Goal: Task Accomplishment & Management: Use online tool/utility

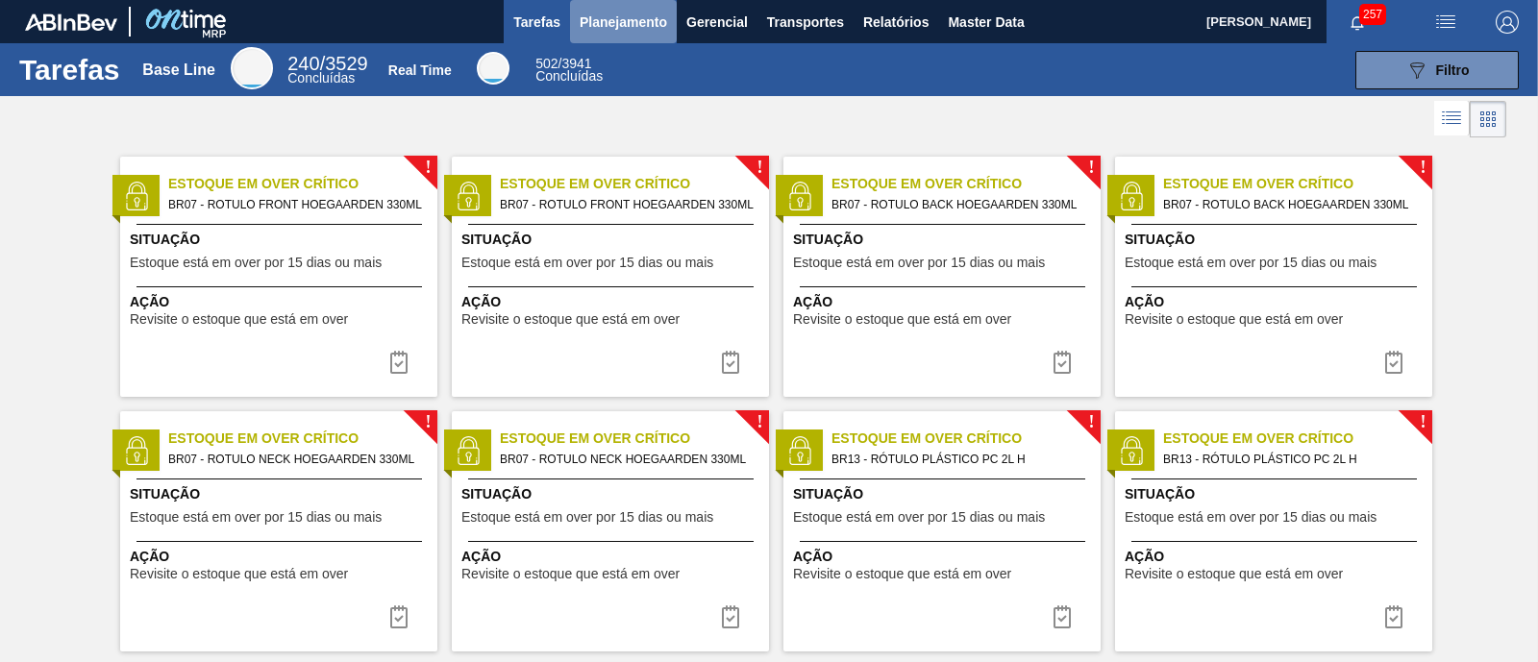
click at [627, 31] on span "Planejamento" at bounding box center [623, 22] width 87 height 23
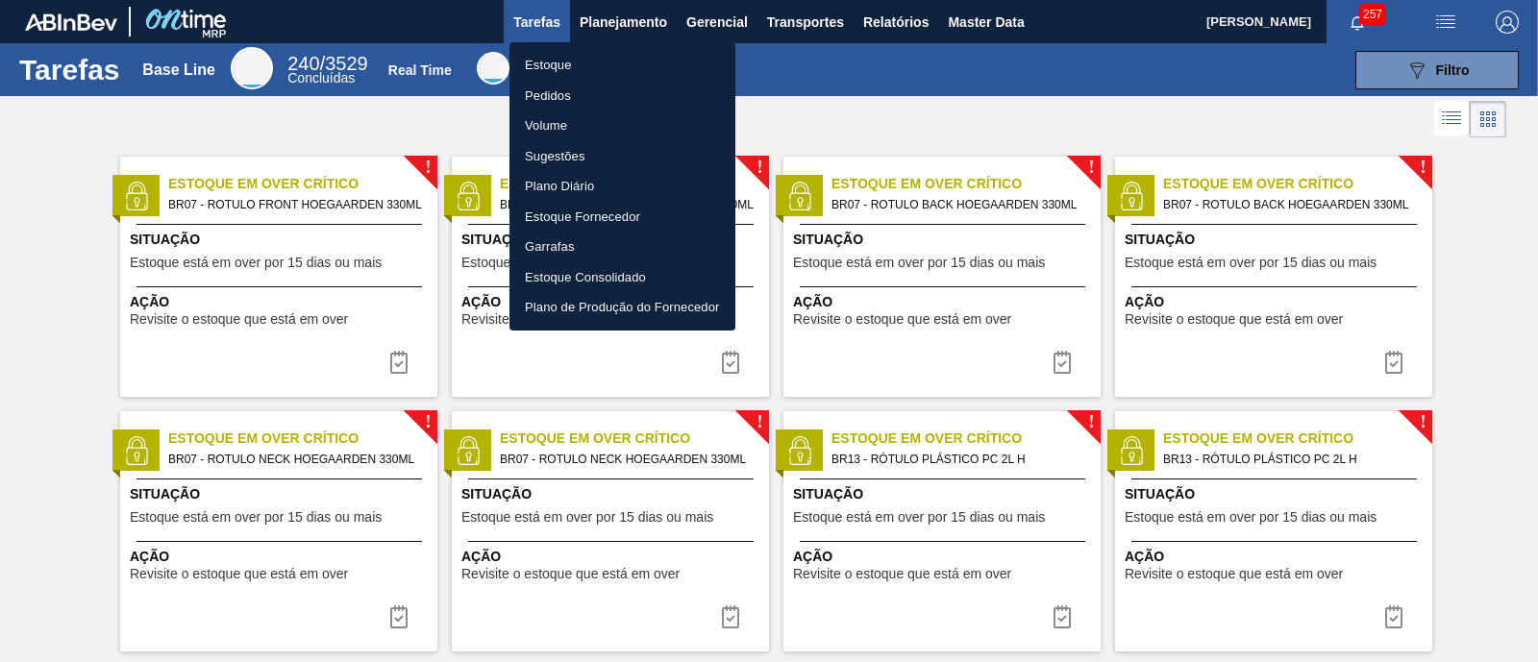
click at [592, 55] on li "Estoque" at bounding box center [623, 65] width 226 height 31
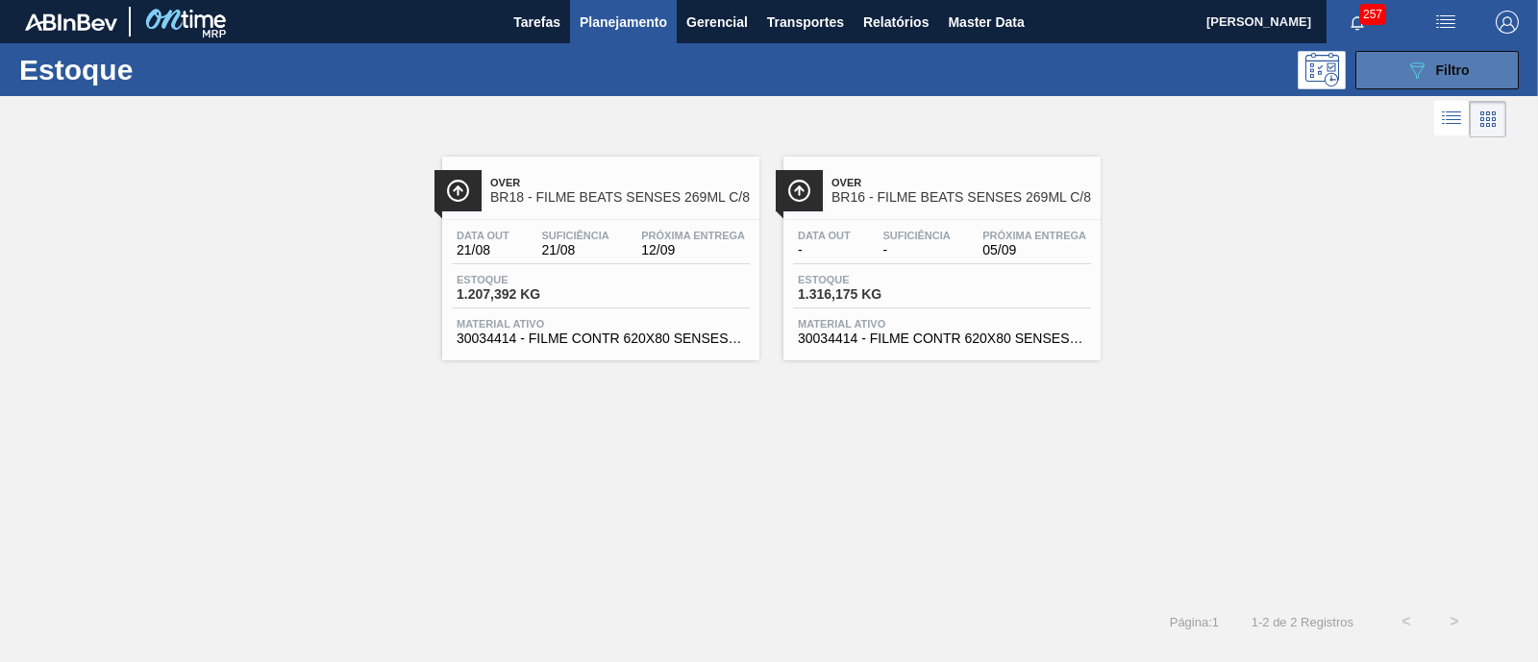
click at [1389, 69] on button "089F7B8B-B2A5-4AFE-B5C0-19BA573D28AC Filtro" at bounding box center [1437, 70] width 163 height 38
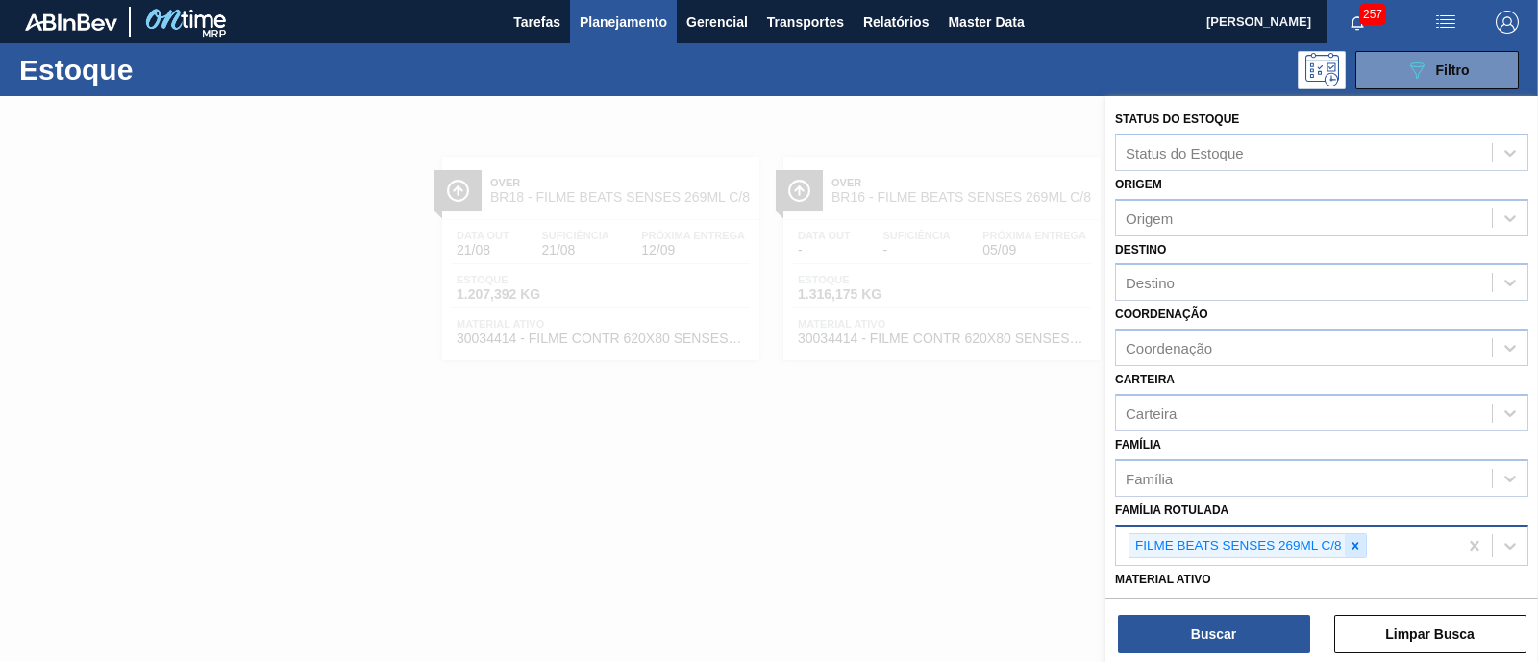
click at [1351, 539] on icon at bounding box center [1355, 545] width 13 height 13
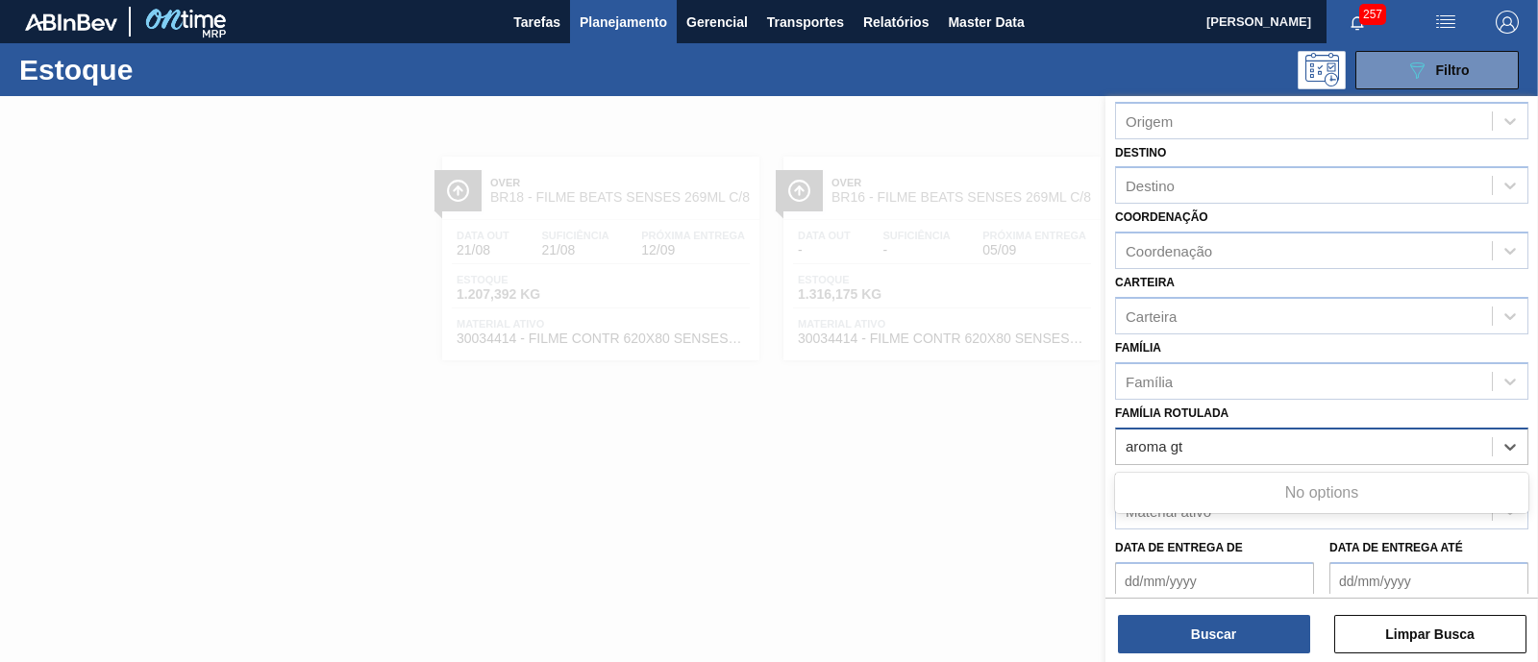
scroll to position [119, 0]
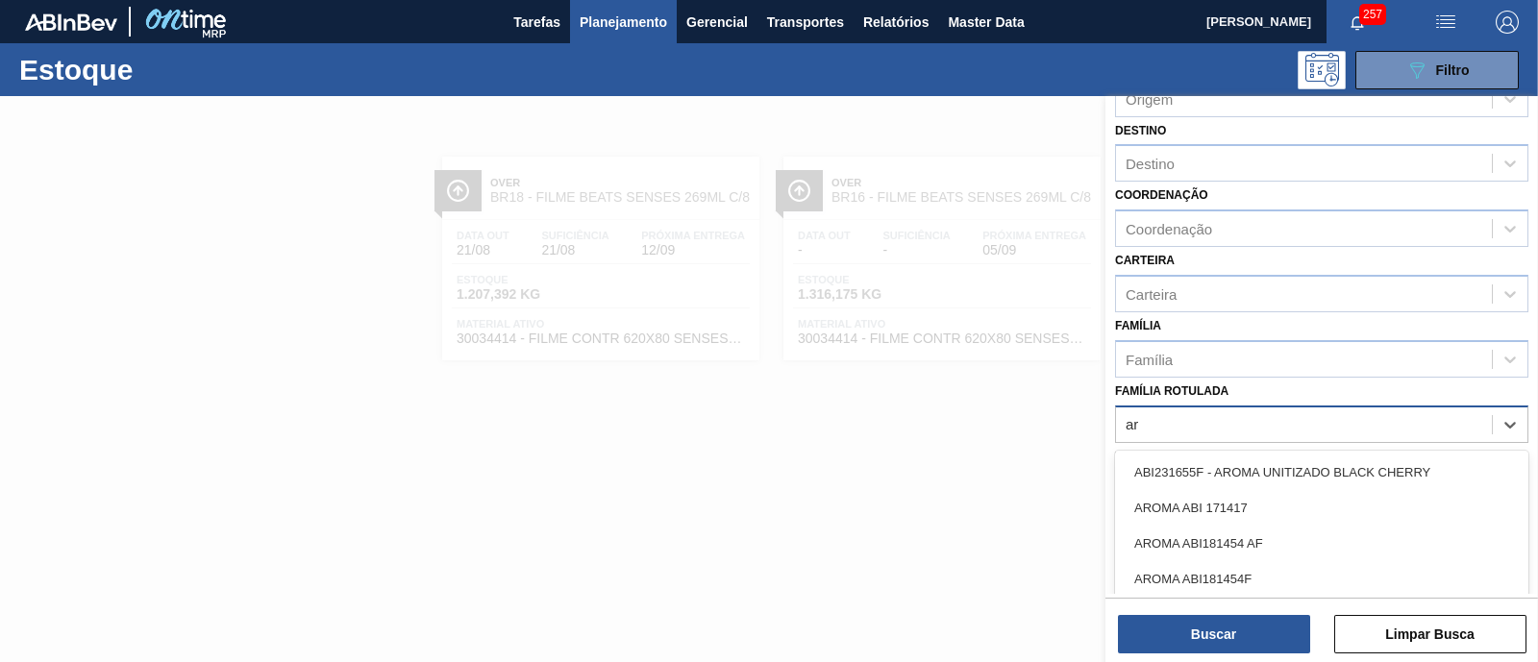
type Rotulada "a"
type Rotulada "caram"
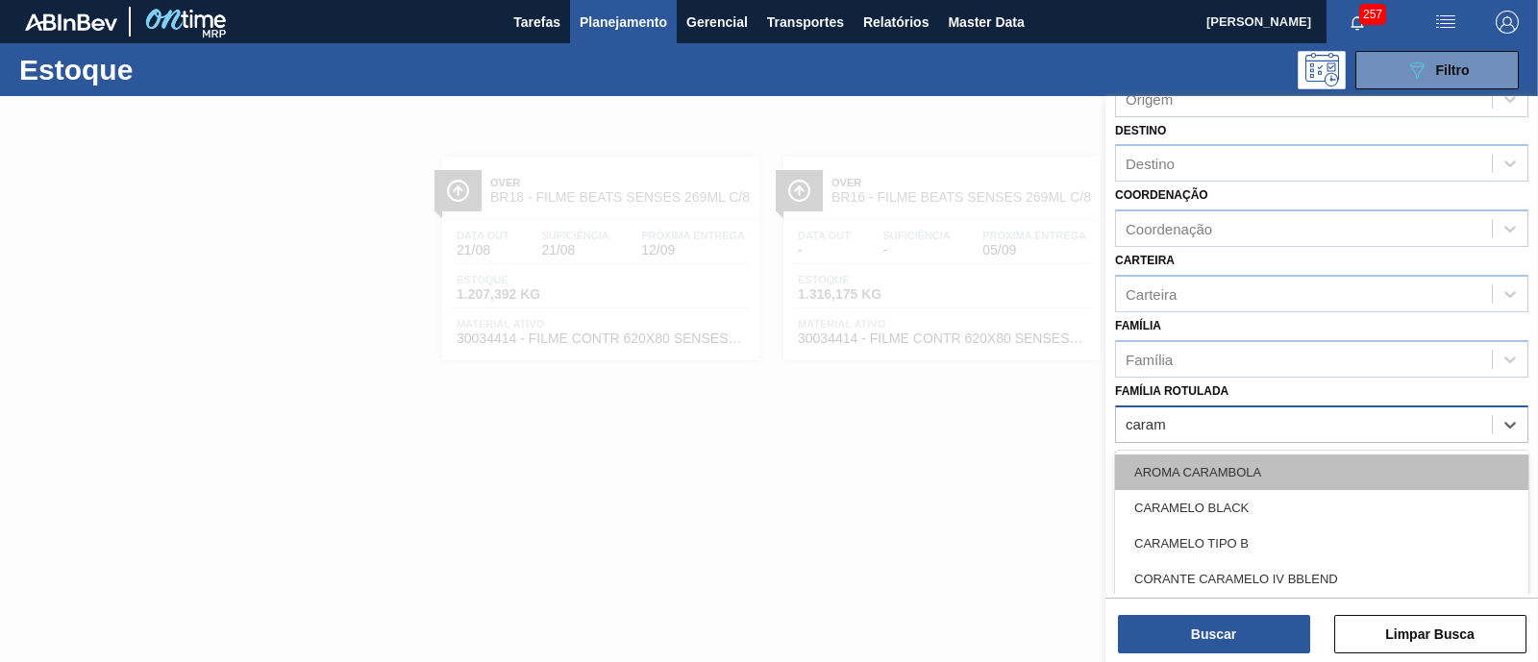
click at [1263, 462] on div "AROMA CARAMBOLA" at bounding box center [1321, 473] width 413 height 36
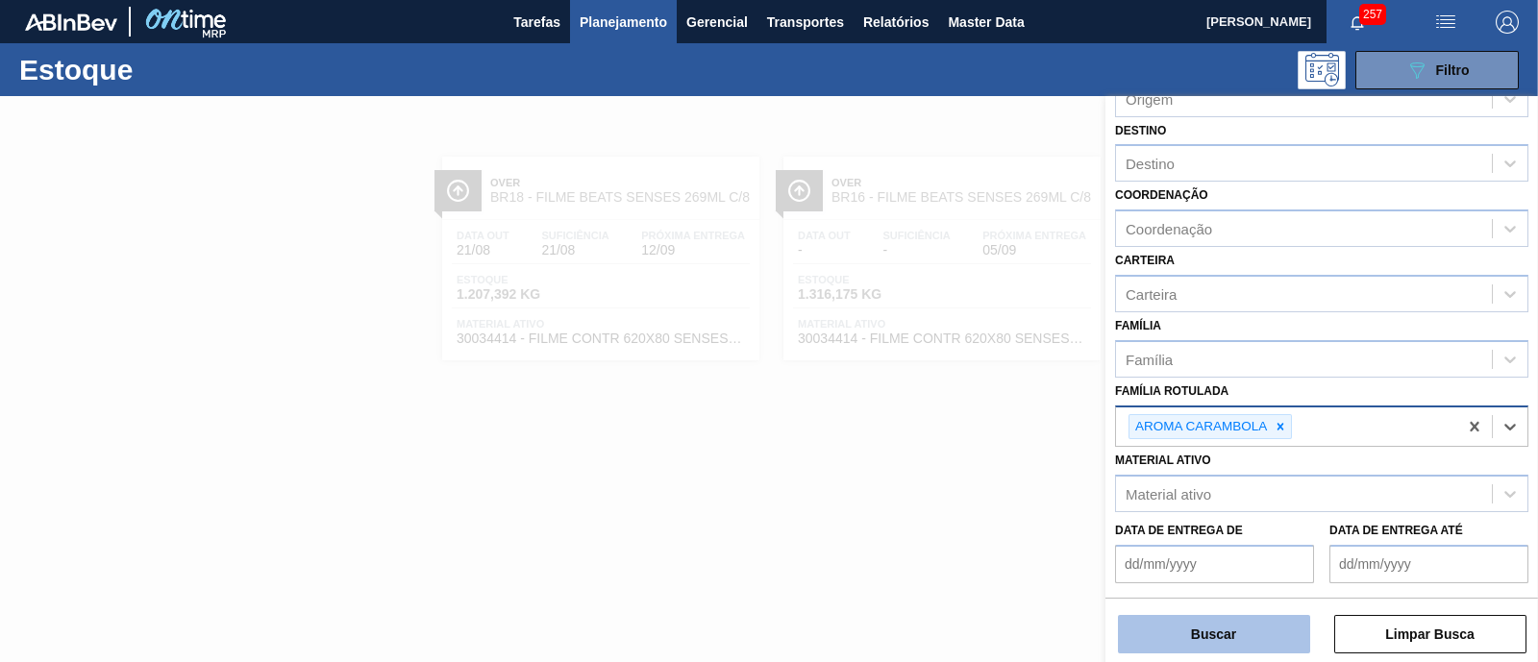
click at [1248, 627] on button "Buscar" at bounding box center [1214, 634] width 192 height 38
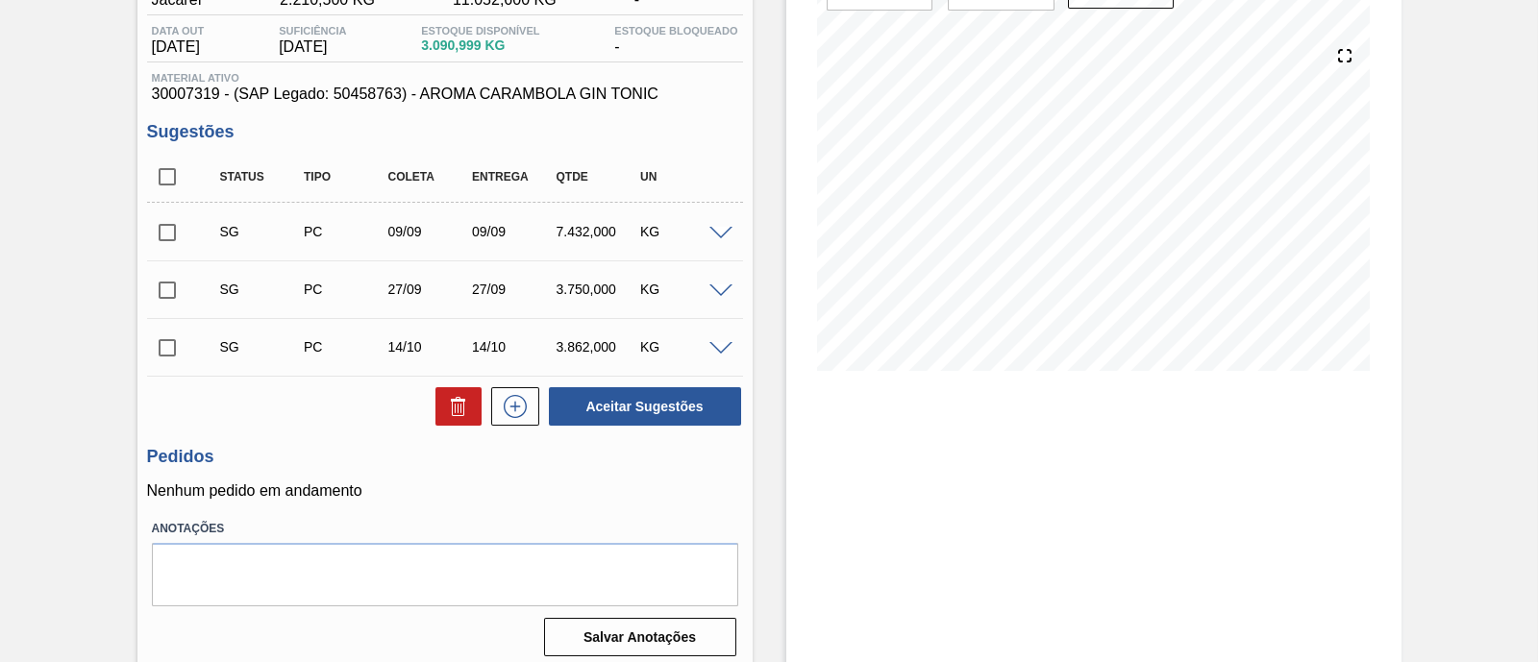
scroll to position [205, 0]
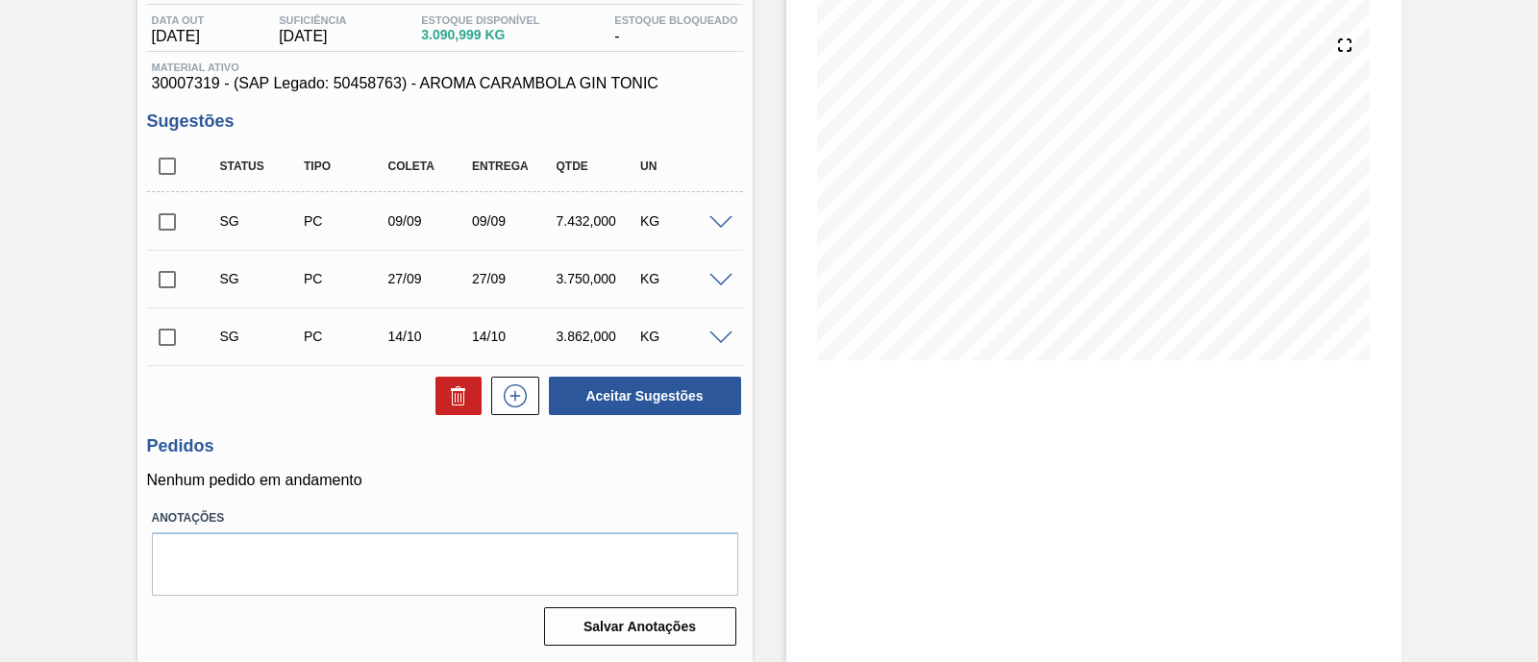
click at [722, 332] on span at bounding box center [721, 339] width 23 height 14
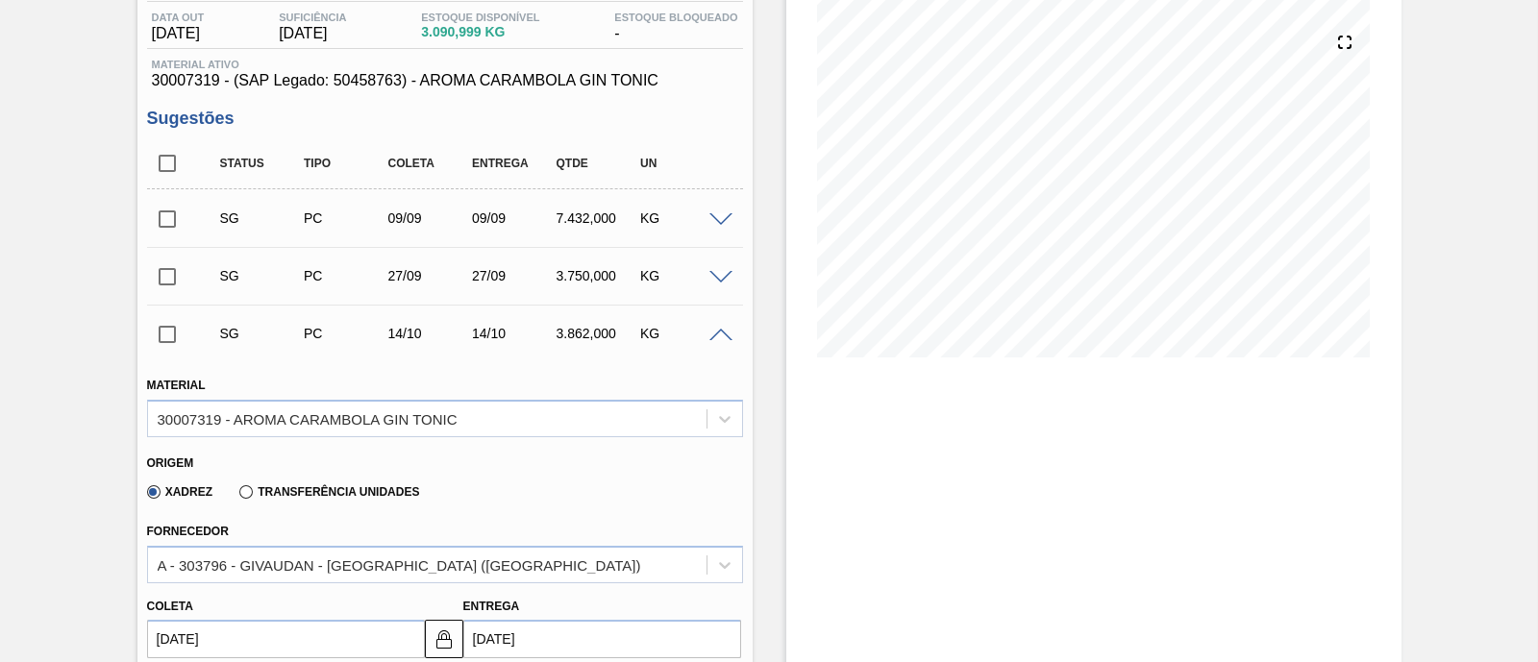
click at [710, 224] on span at bounding box center [721, 220] width 23 height 14
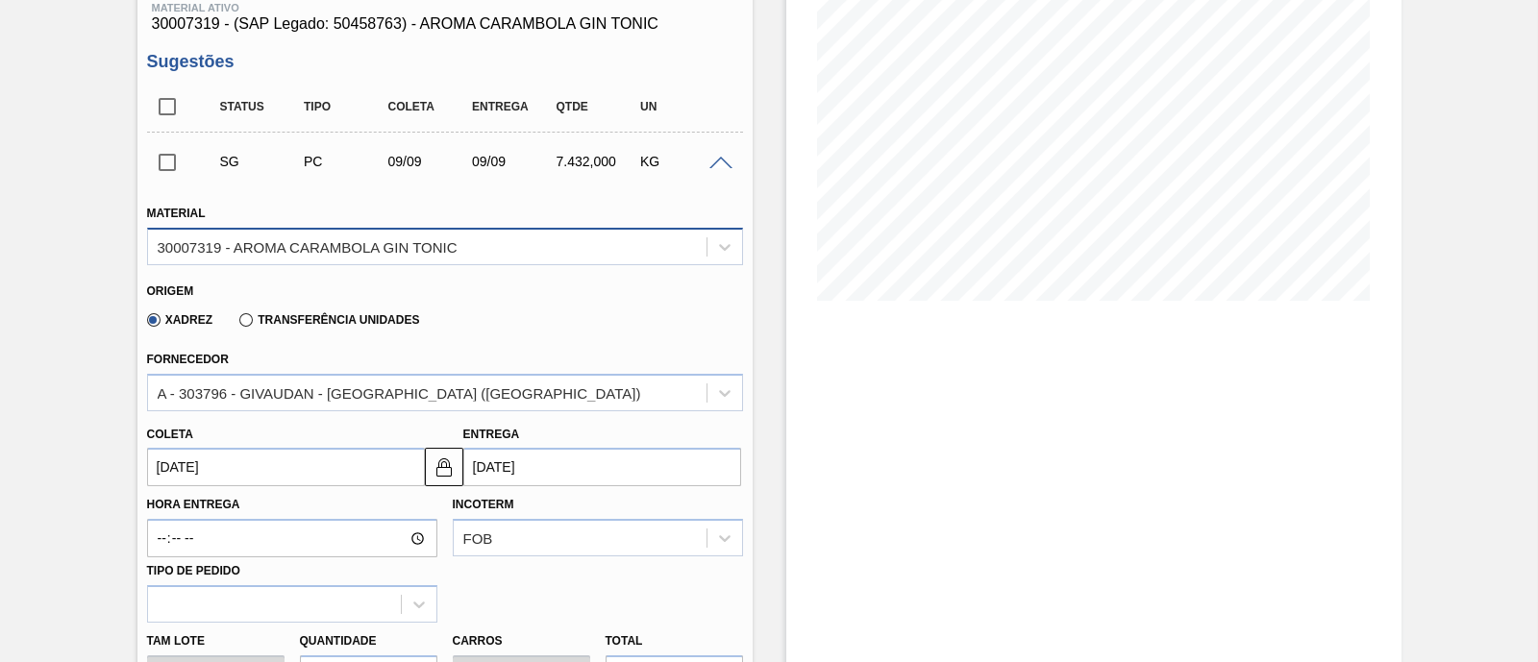
scroll to position [445, 0]
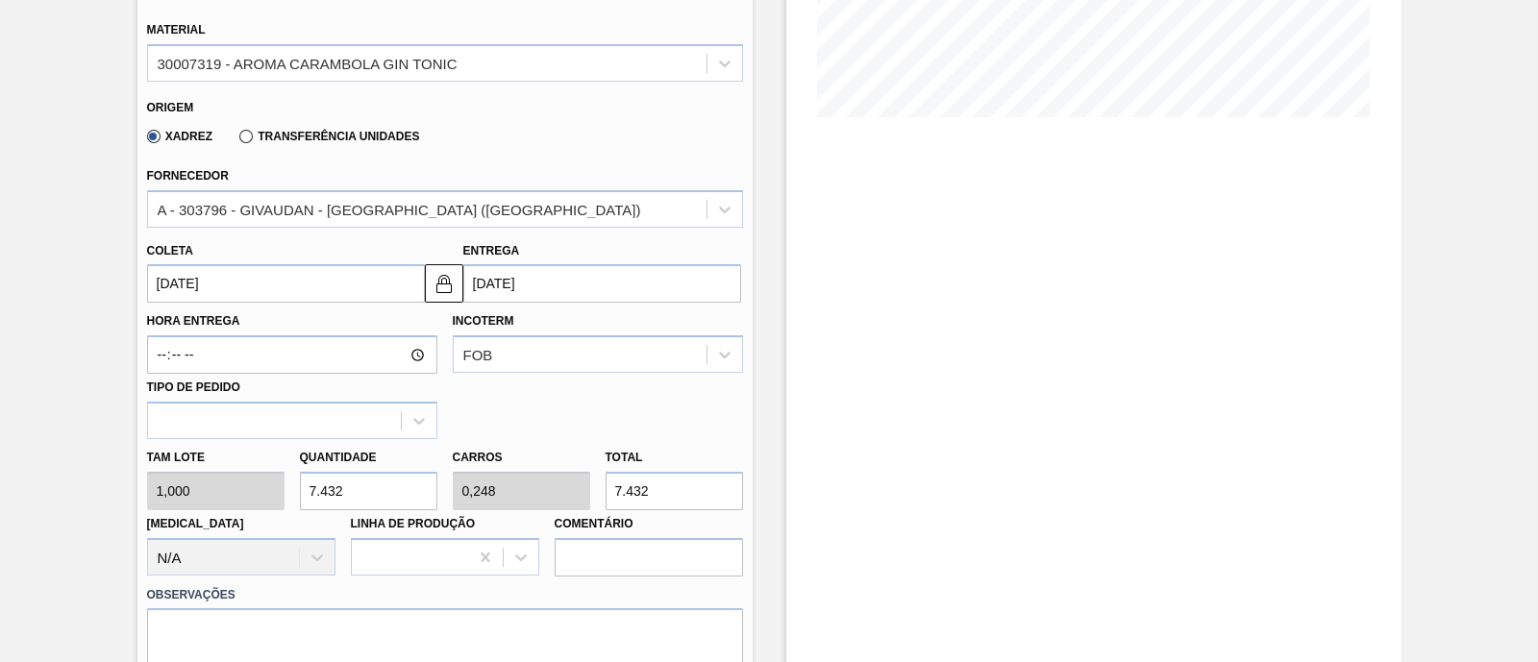
drag, startPoint x: 655, startPoint y: 487, endPoint x: 588, endPoint y: 491, distance: 66.5
click at [588, 491] on div "[PERSON_NAME] 1,000 Quantidade 7.432 Carros 0,248 Total 7.432 [MEDICAL_DATA] N/…" at bounding box center [444, 507] width 611 height 137
type input "2"
type input "0"
type input "2"
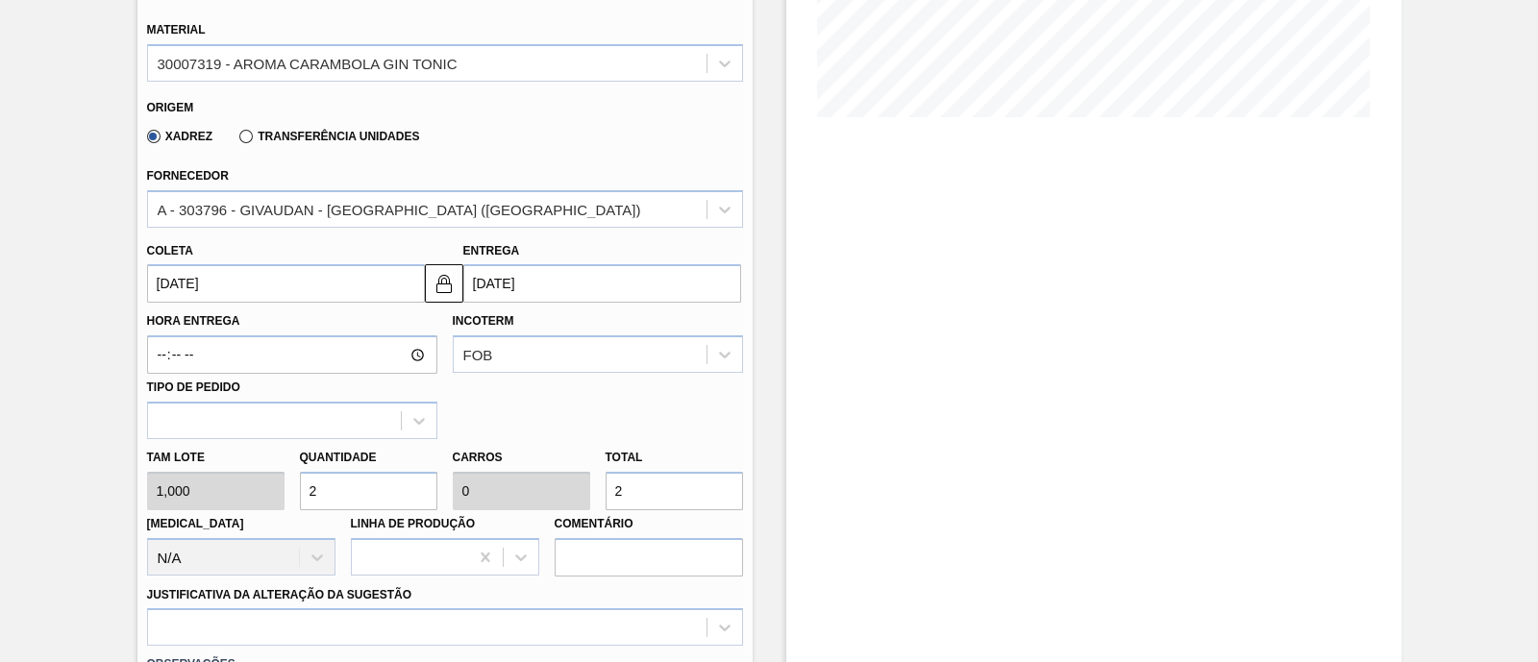
type input "20"
type input "0,001"
type input "20"
type input "200"
type input "0,007"
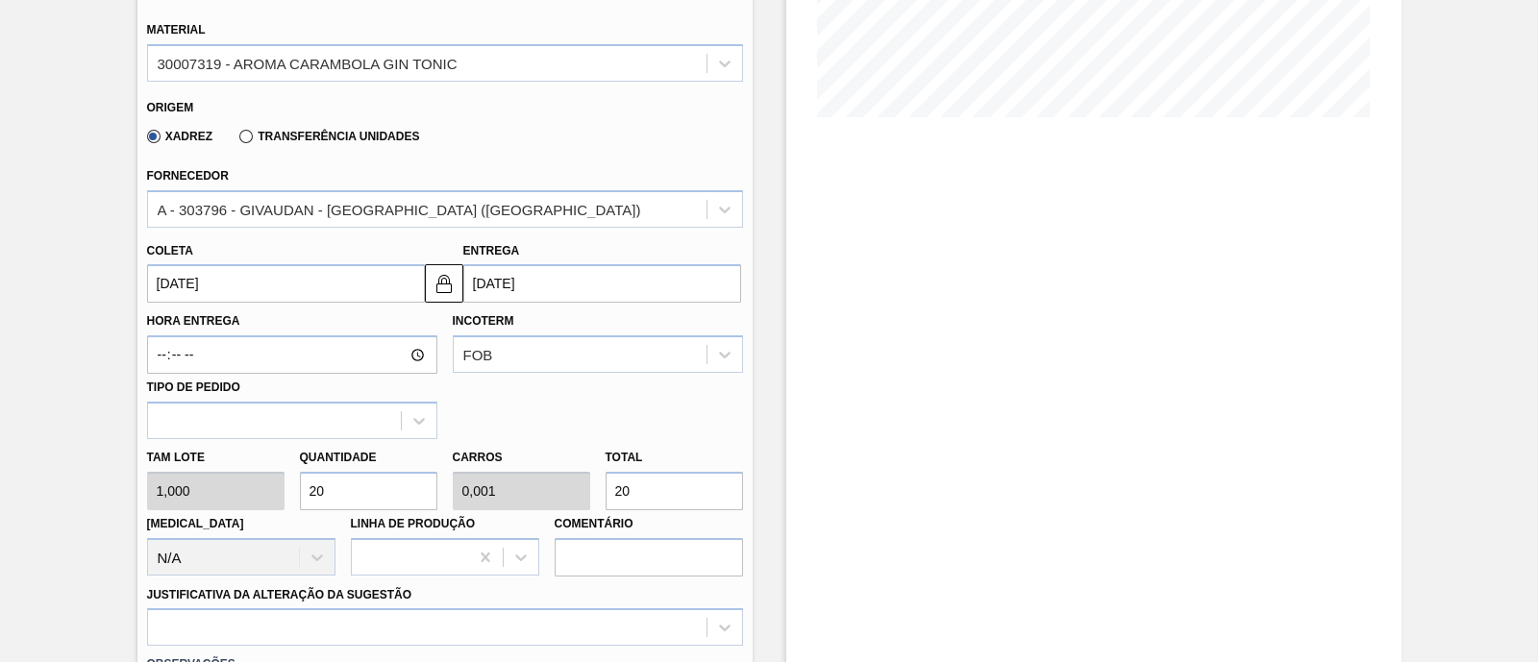
type input "200"
type input "2.000"
type input "0,067"
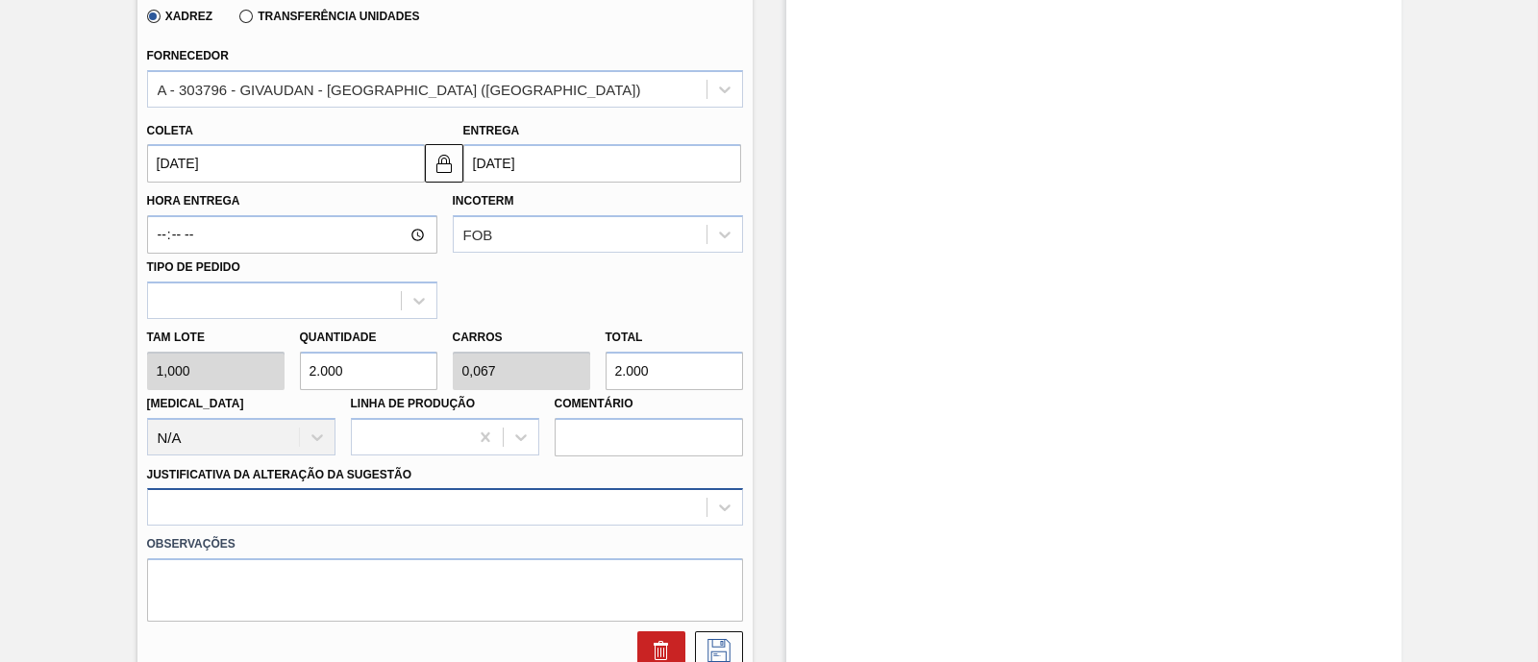
type input "2.000"
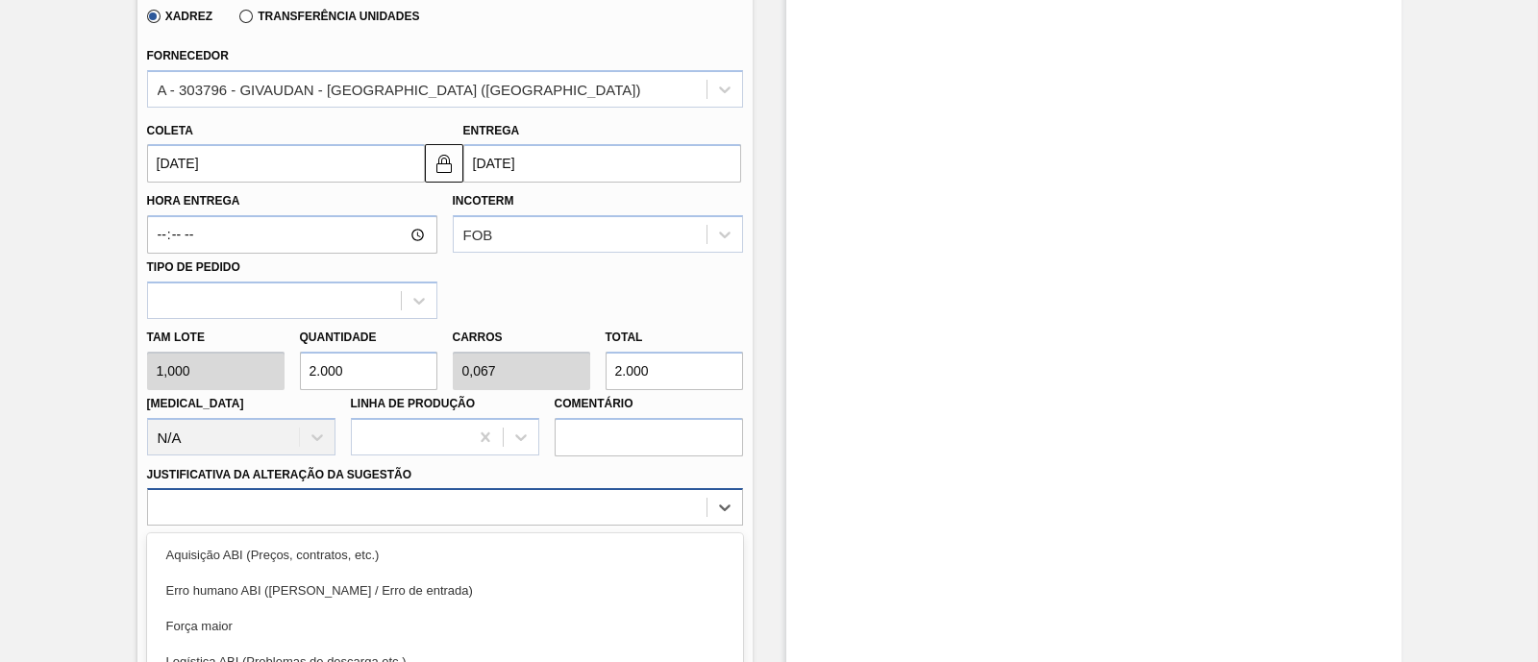
click at [366, 505] on div "option Aquisição ABI (Preços, contratos, etc.) focused, 1 of 18. 18 results ava…" at bounding box center [445, 506] width 596 height 37
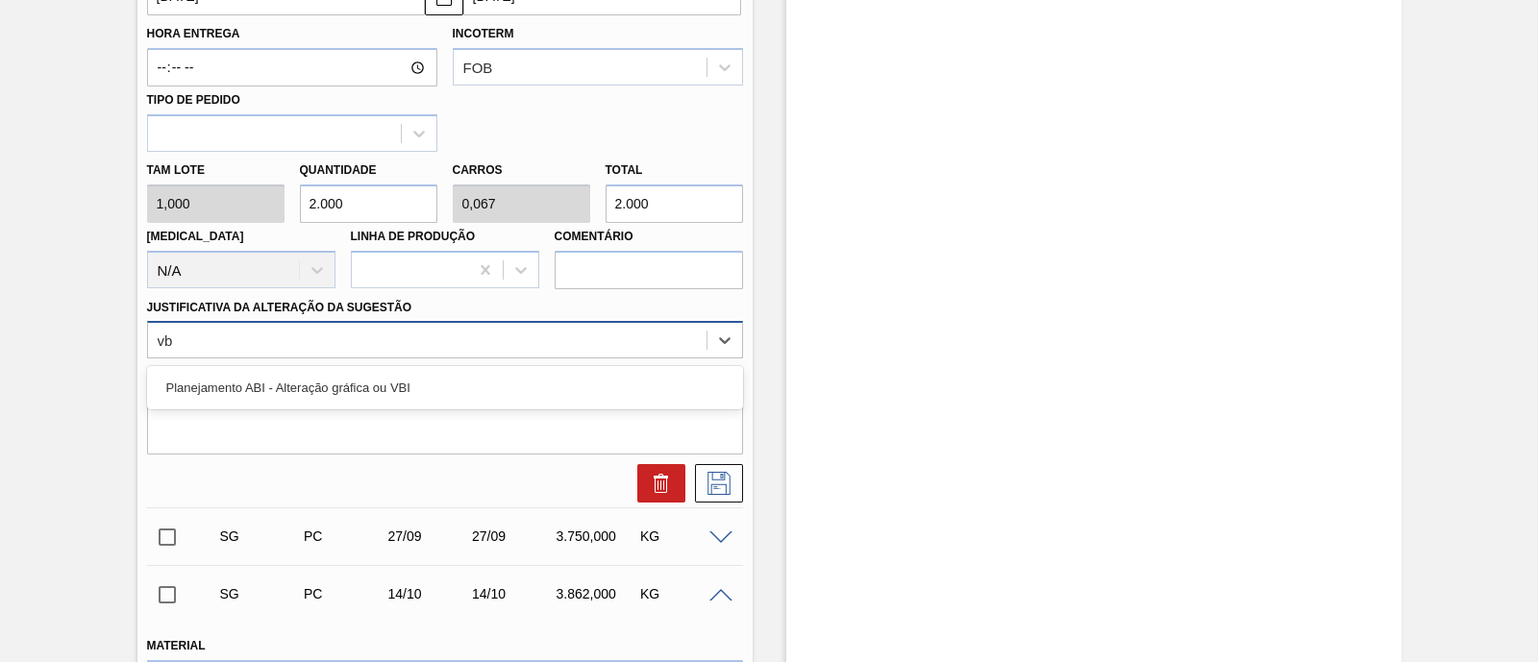
type Sugestão "vbi"
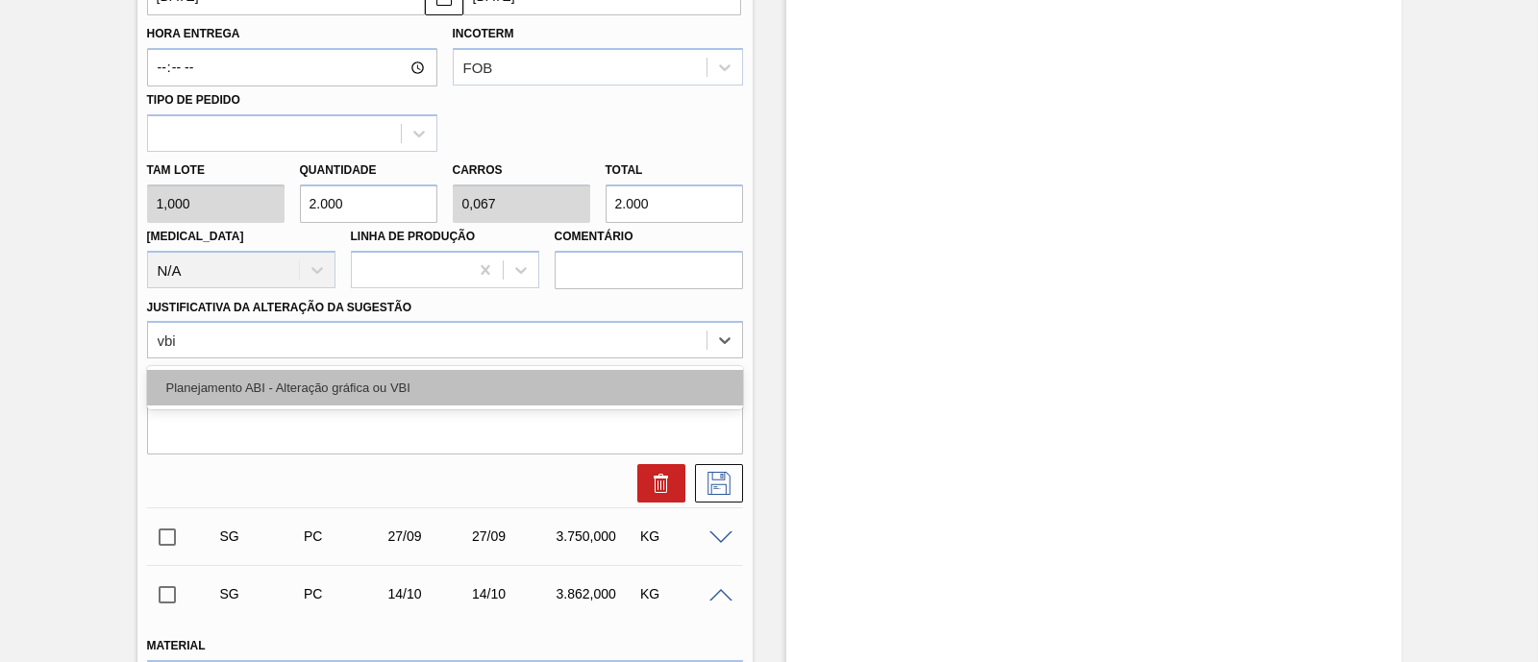
click at [403, 396] on div "Planejamento ABI - Alteração gráfica ou VBI" at bounding box center [445, 388] width 596 height 36
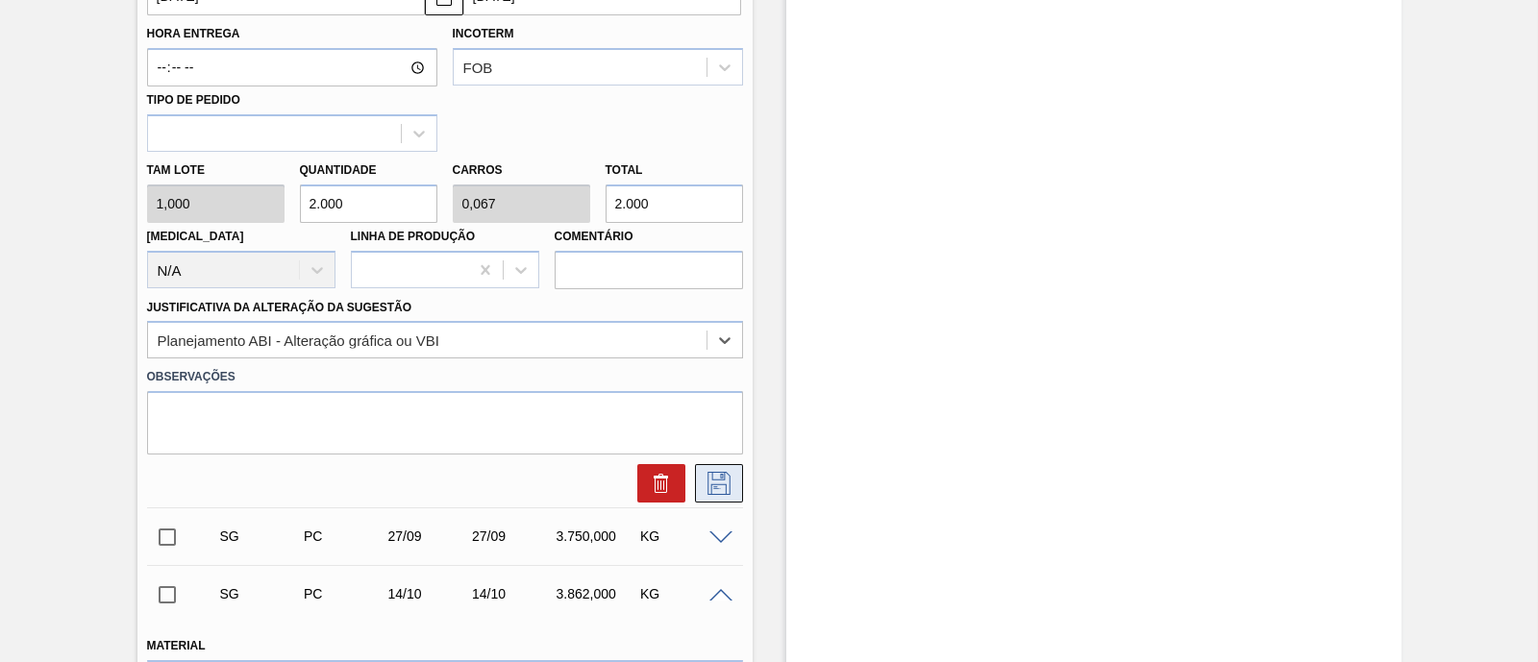
click at [721, 490] on icon at bounding box center [719, 483] width 31 height 23
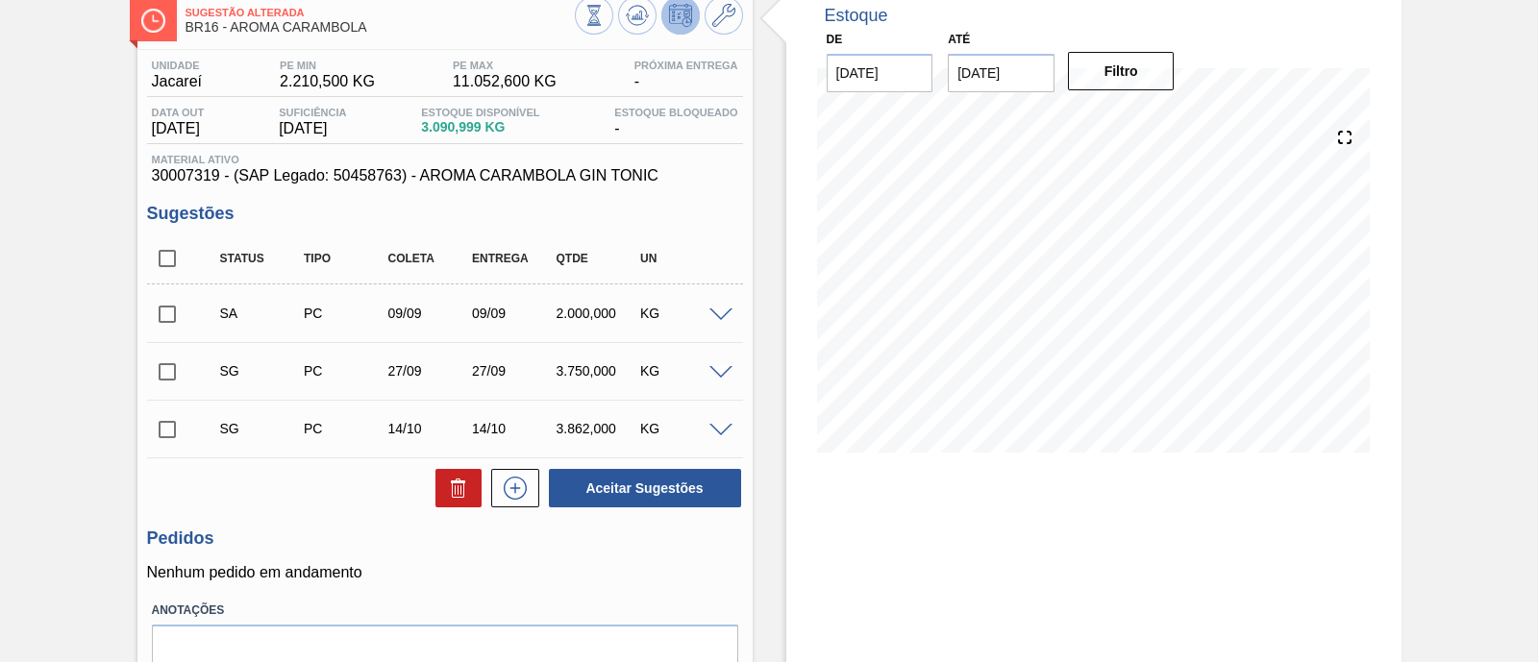
scroll to position [0, 0]
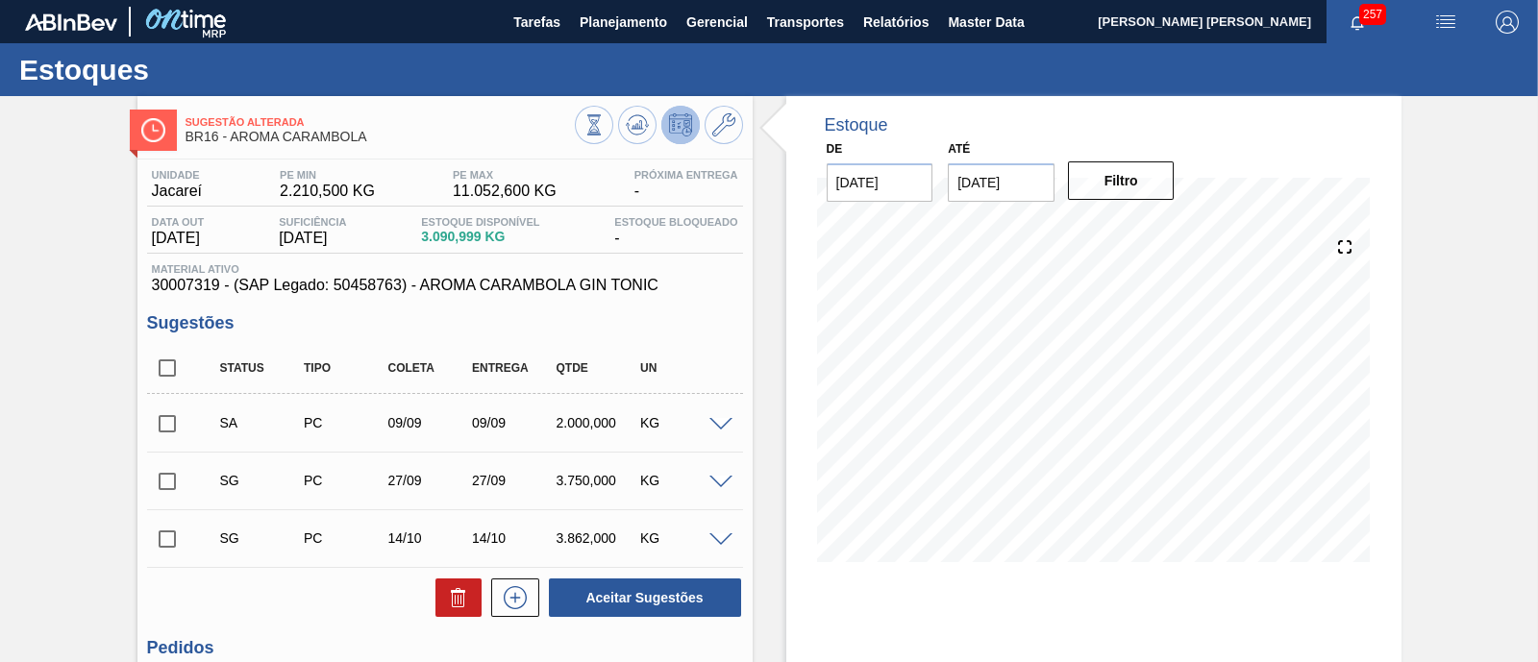
click at [723, 430] on span at bounding box center [721, 425] width 23 height 14
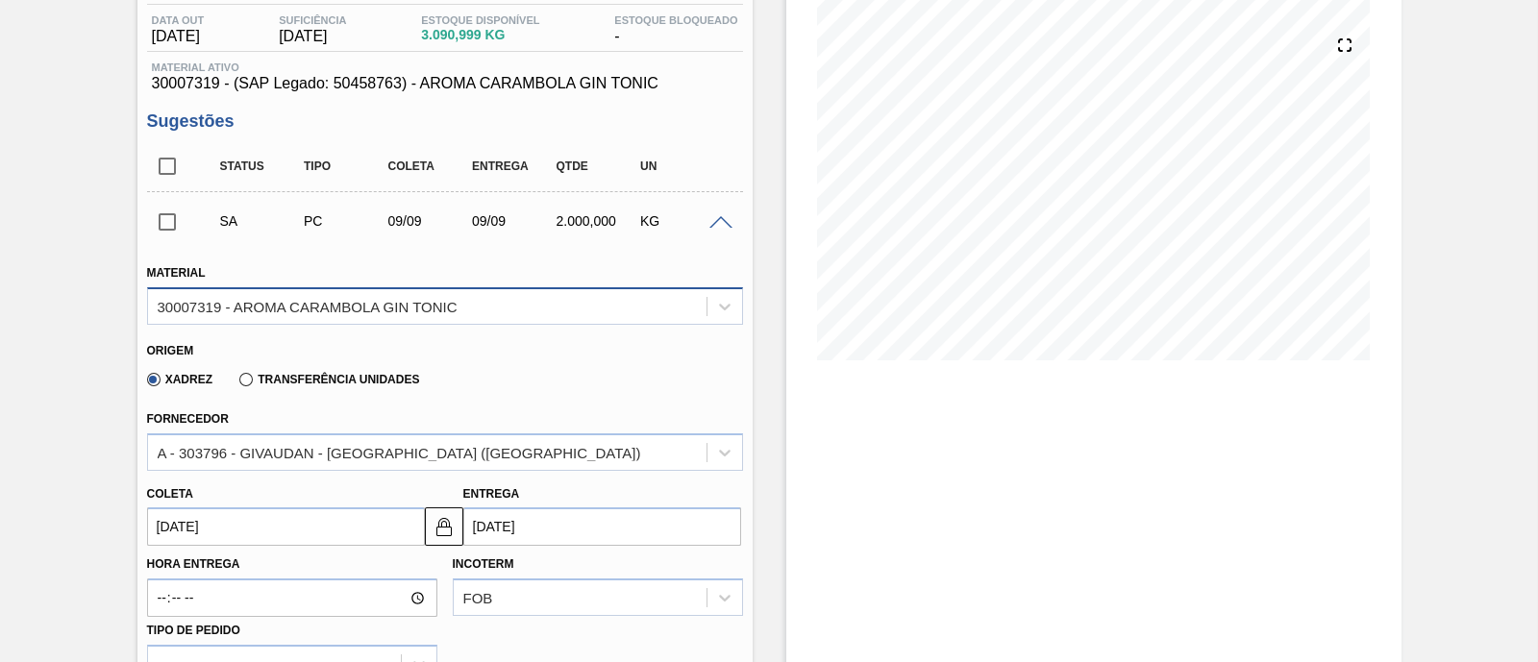
scroll to position [239, 0]
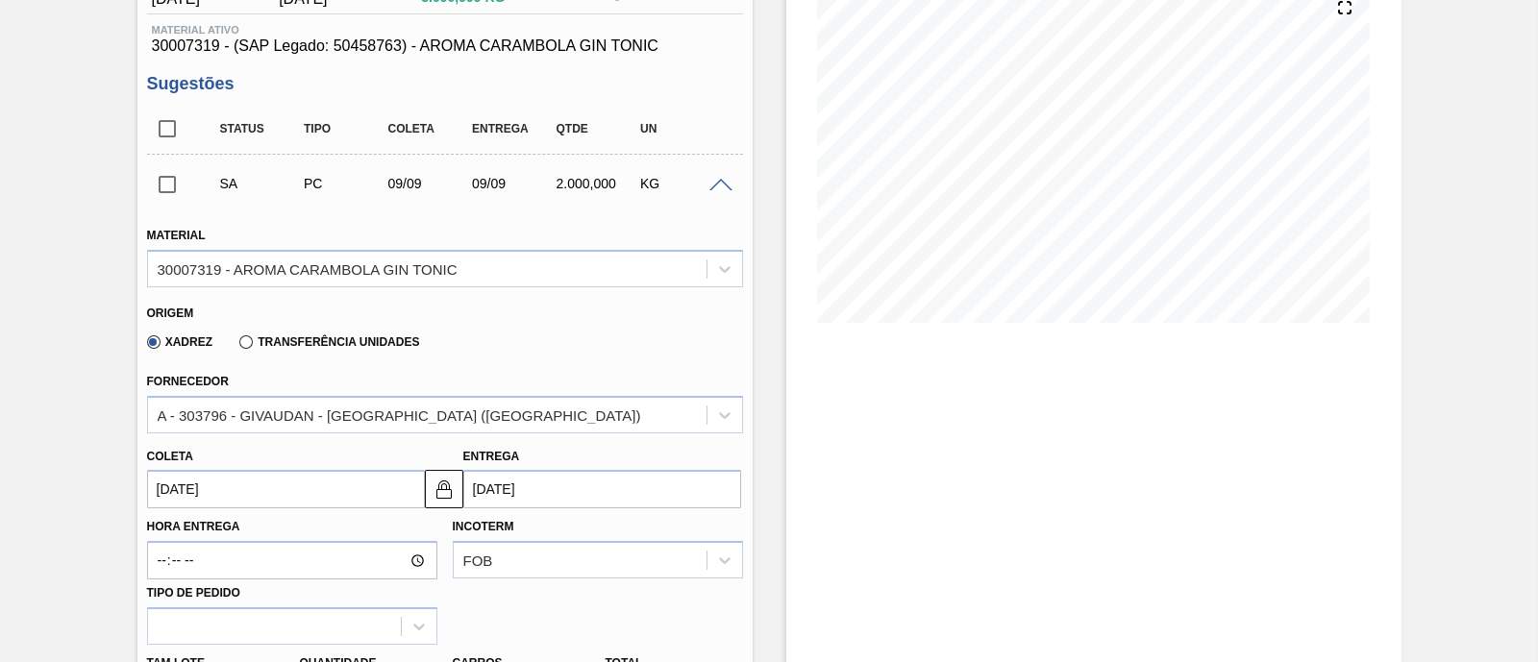
click at [332, 484] on input "[DATE]" at bounding box center [286, 489] width 278 height 38
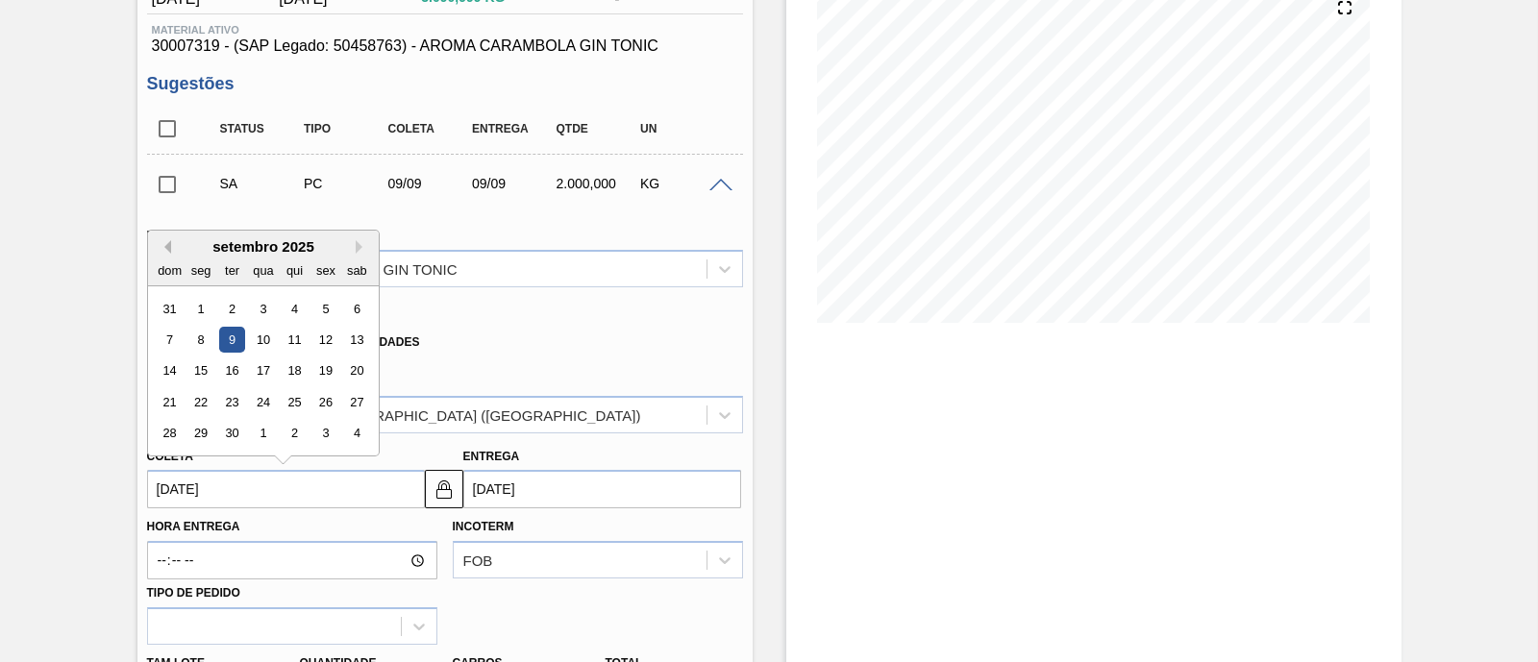
click at [167, 249] on button "Previous Month" at bounding box center [164, 246] width 13 height 13
click at [326, 435] on div "29" at bounding box center [325, 434] width 26 height 26
type input "[DATE]"
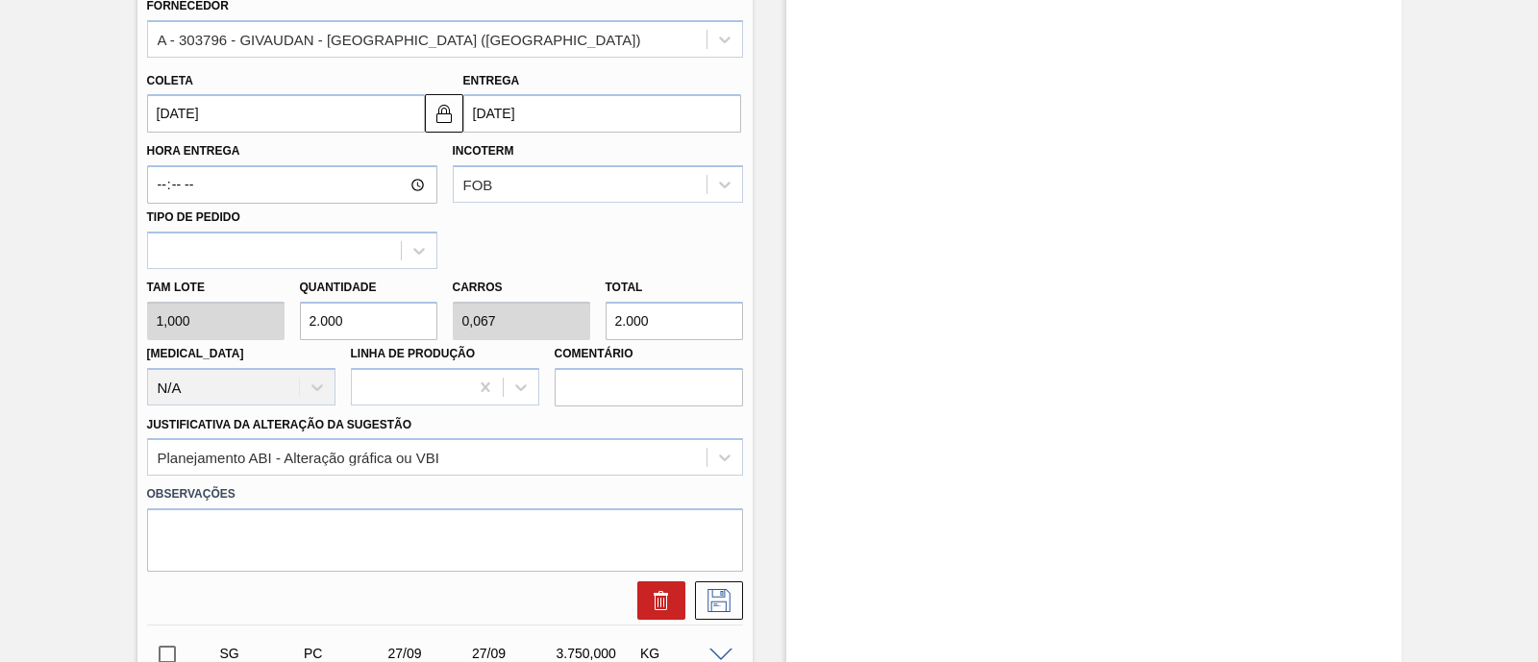
scroll to position [840, 0]
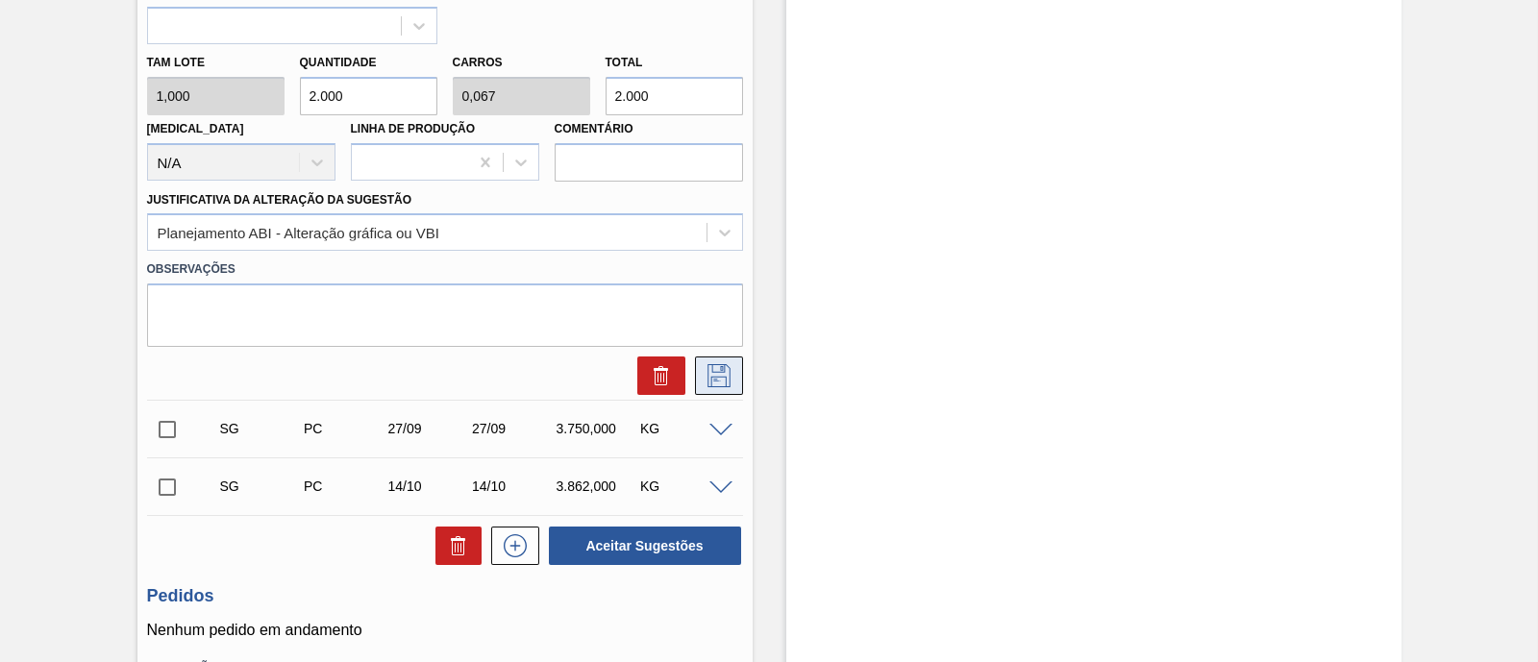
click at [722, 386] on icon at bounding box center [719, 375] width 31 height 23
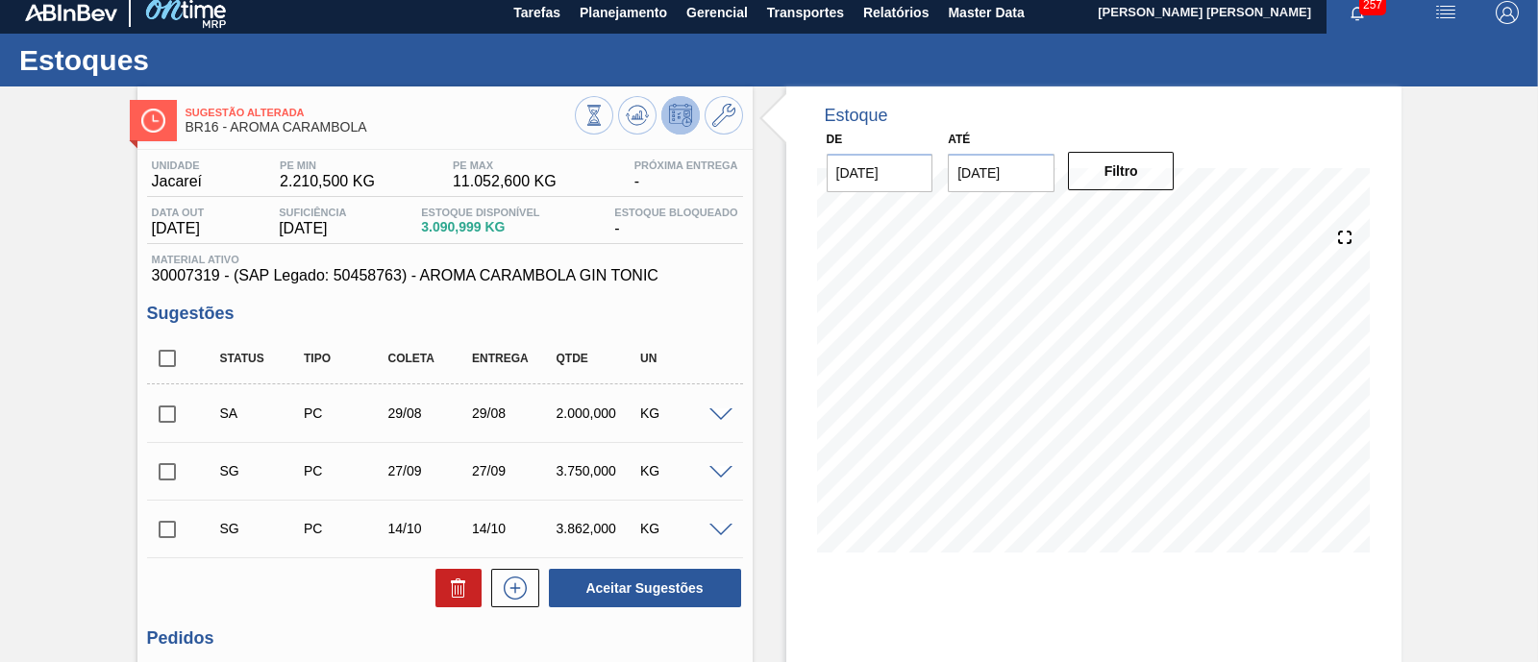
scroll to position [0, 0]
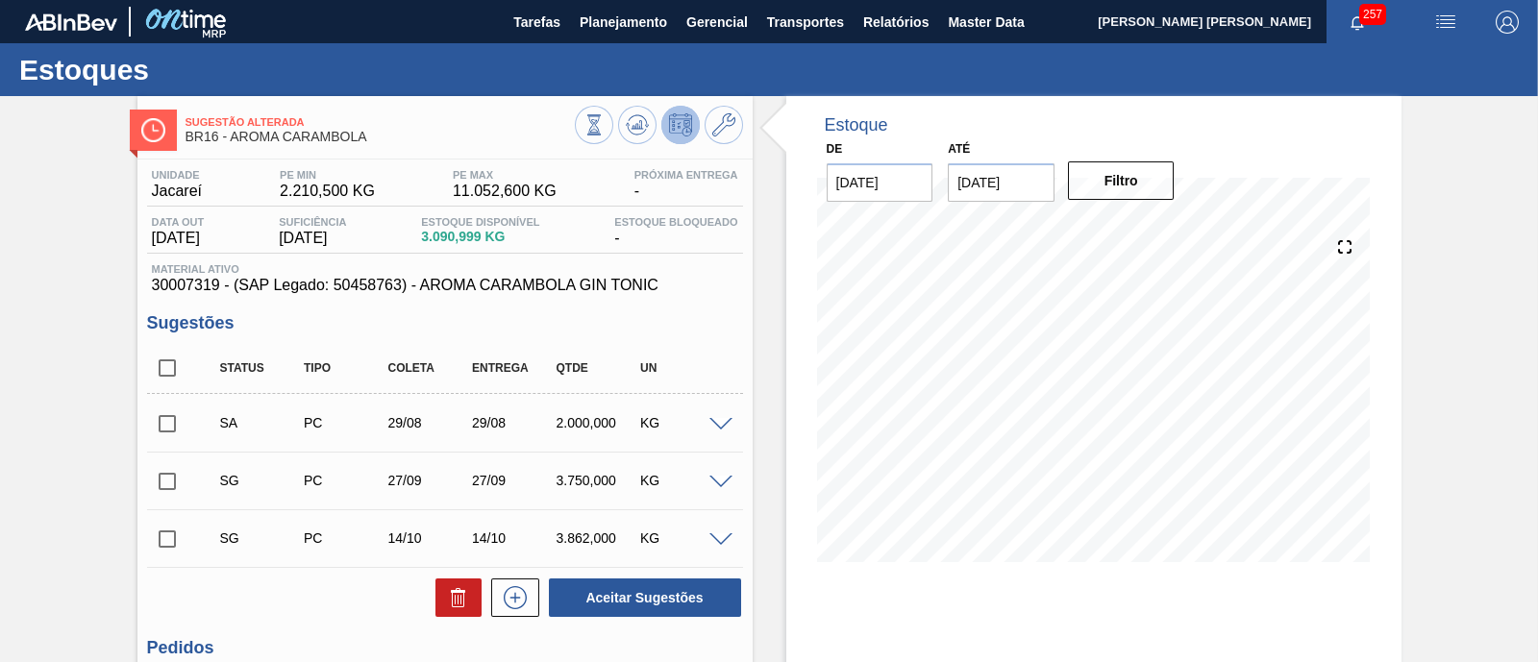
click at [177, 423] on input "checkbox" at bounding box center [167, 424] width 40 height 40
click at [654, 599] on button "Aceitar Sugestões" at bounding box center [645, 598] width 192 height 38
checkbox input "false"
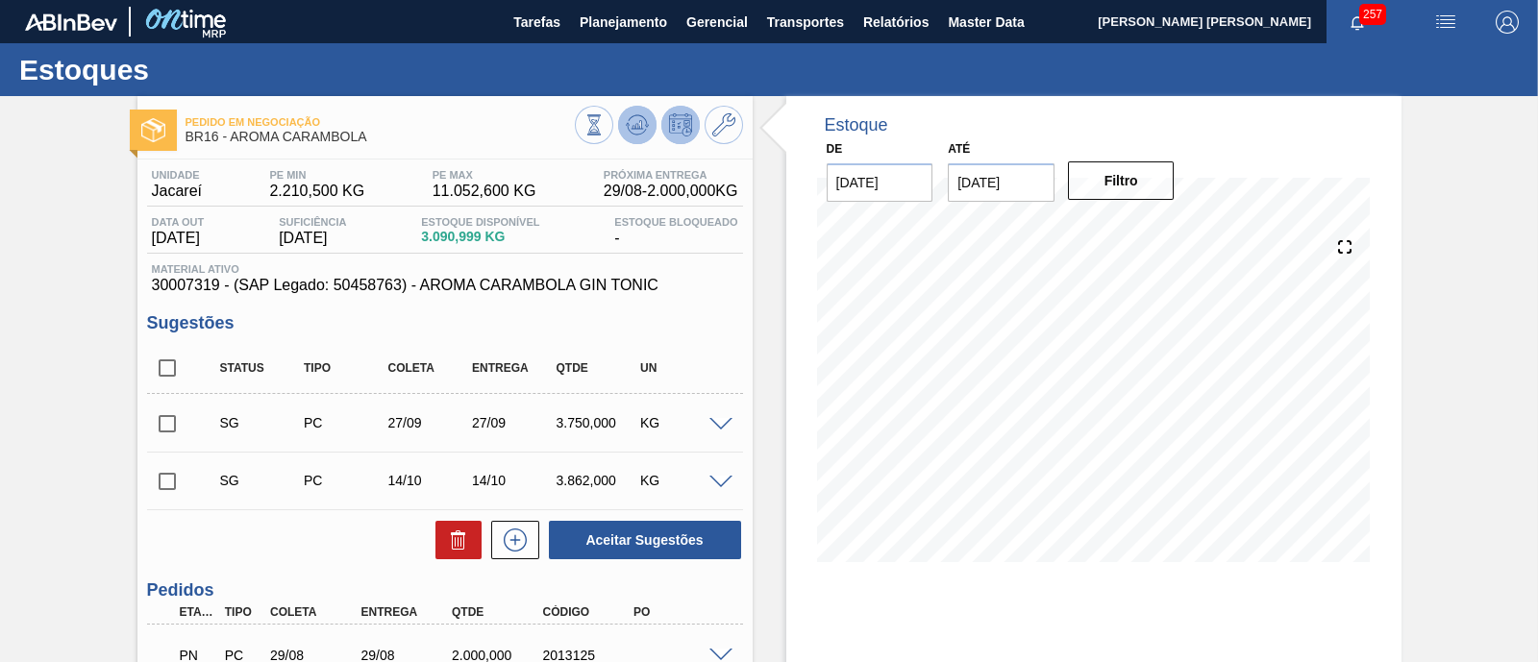
click at [605, 116] on icon at bounding box center [594, 124] width 21 height 21
